Goal: Information Seeking & Learning: Learn about a topic

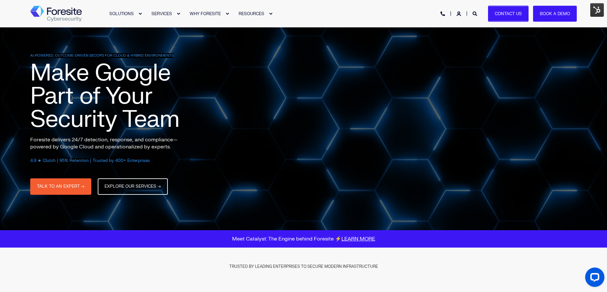
click at [508, 14] on link "Contact Us" at bounding box center [508, 13] width 41 height 16
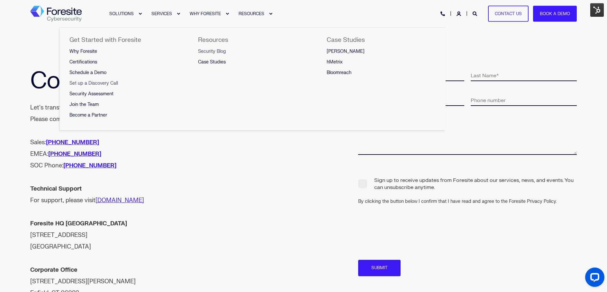
click at [218, 51] on span "Security Blog" at bounding box center [212, 51] width 28 height 5
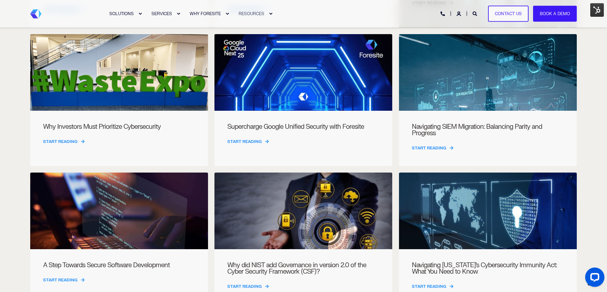
scroll to position [31, 0]
